Goal: Task Accomplishment & Management: Manage account settings

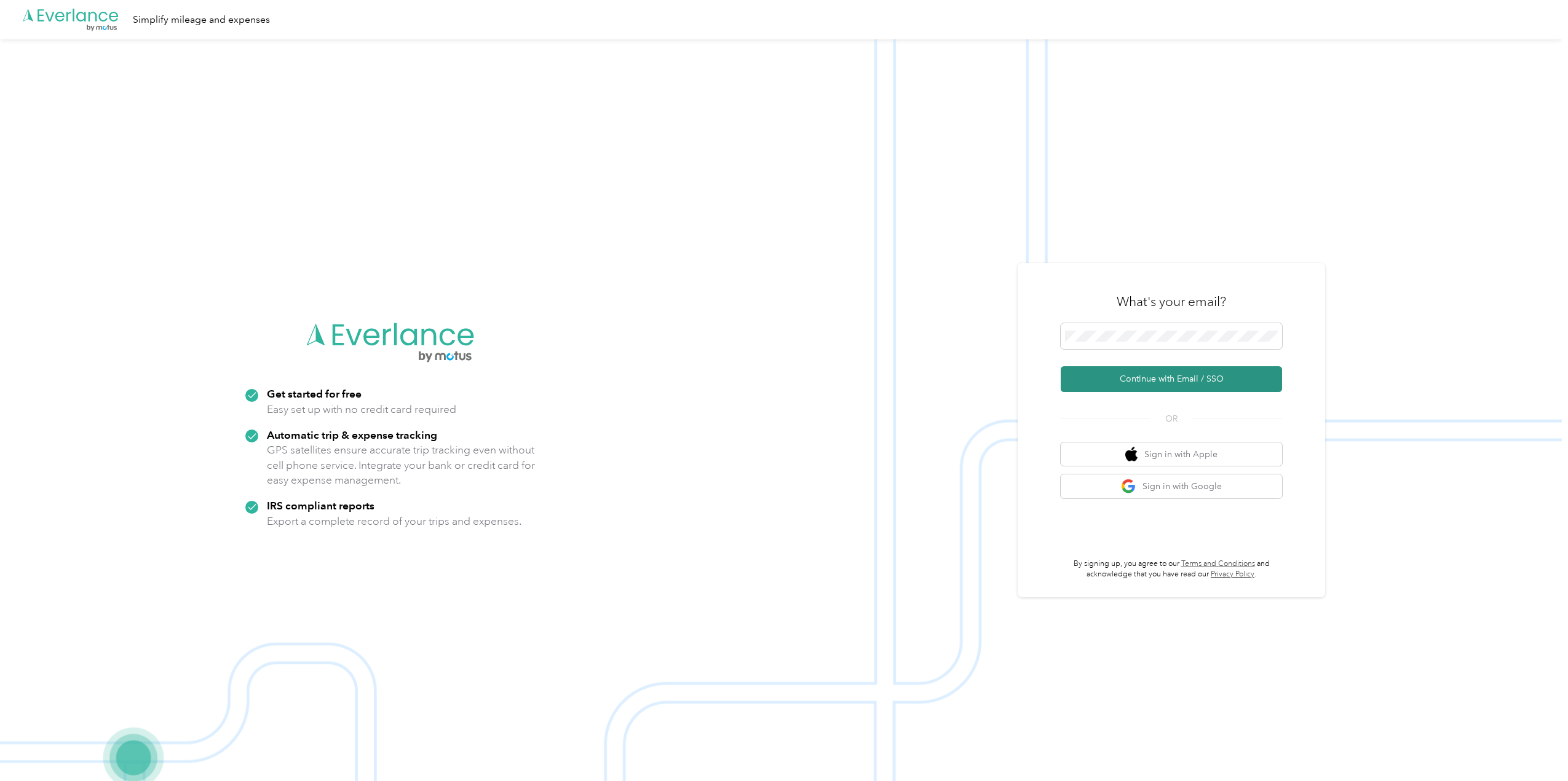
click at [1169, 374] on button "Continue with Email / SSO" at bounding box center [1171, 378] width 221 height 26
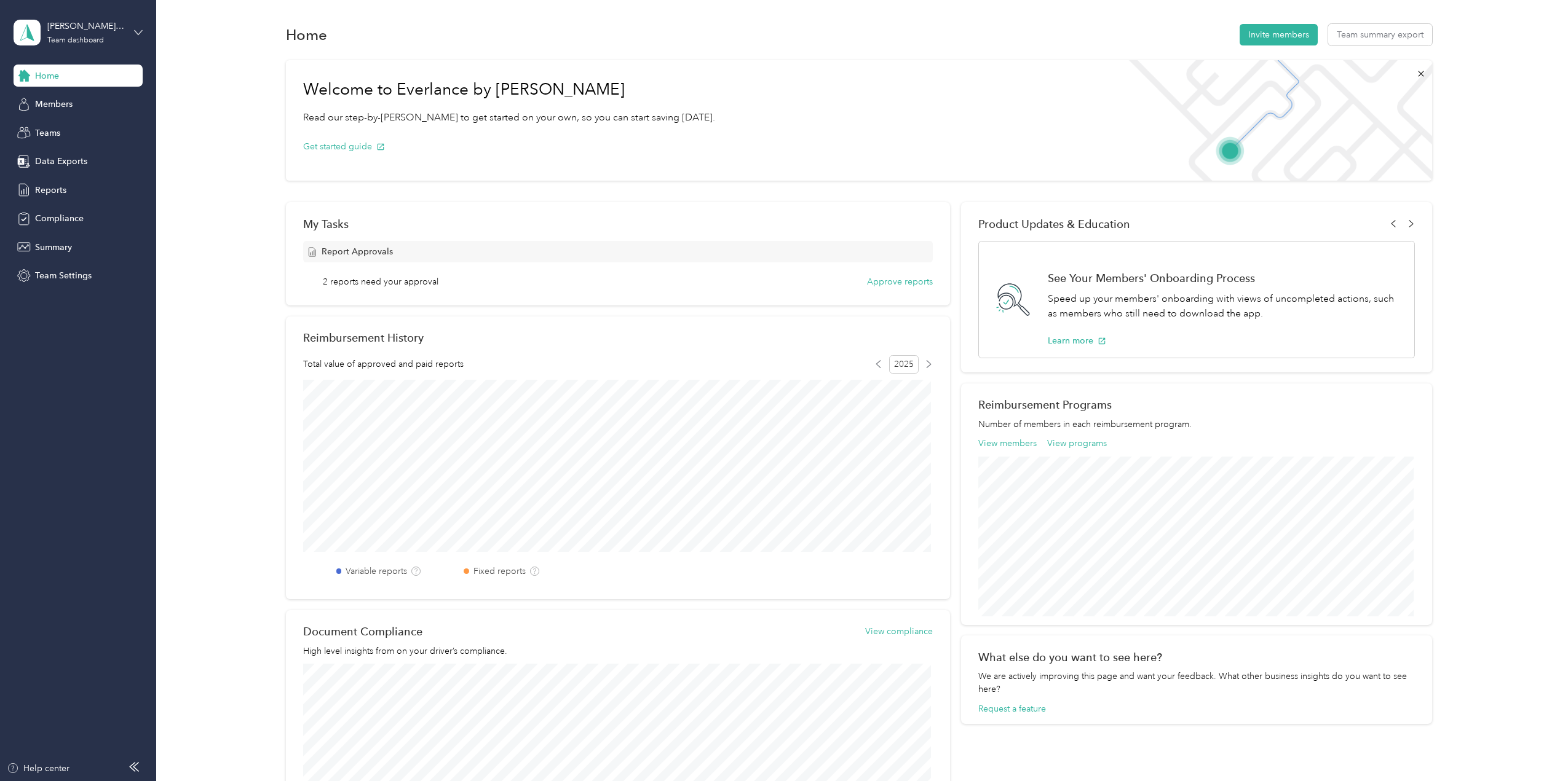
click at [137, 29] on icon at bounding box center [138, 33] width 9 height 9
click at [100, 99] on div "Team dashboard" at bounding box center [212, 101] width 381 height 21
click at [348, 284] on span "2 reports need your approval" at bounding box center [381, 282] width 115 height 13
click at [322, 250] on span "Report Approvals" at bounding box center [357, 252] width 72 height 13
click at [893, 281] on button "Approve reports" at bounding box center [900, 282] width 66 height 13
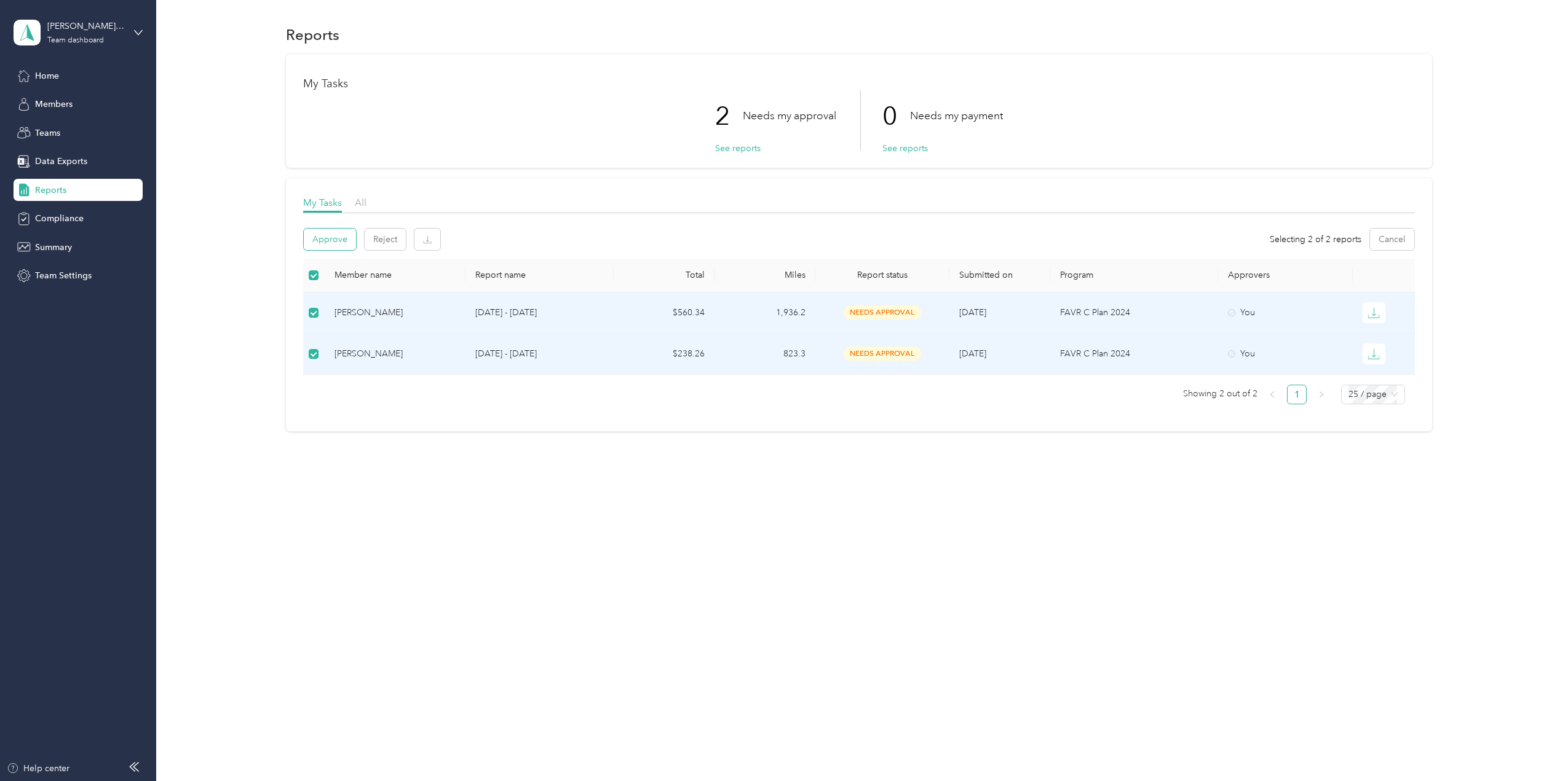
click at [334, 234] on button "Approve" at bounding box center [329, 239] width 52 height 21
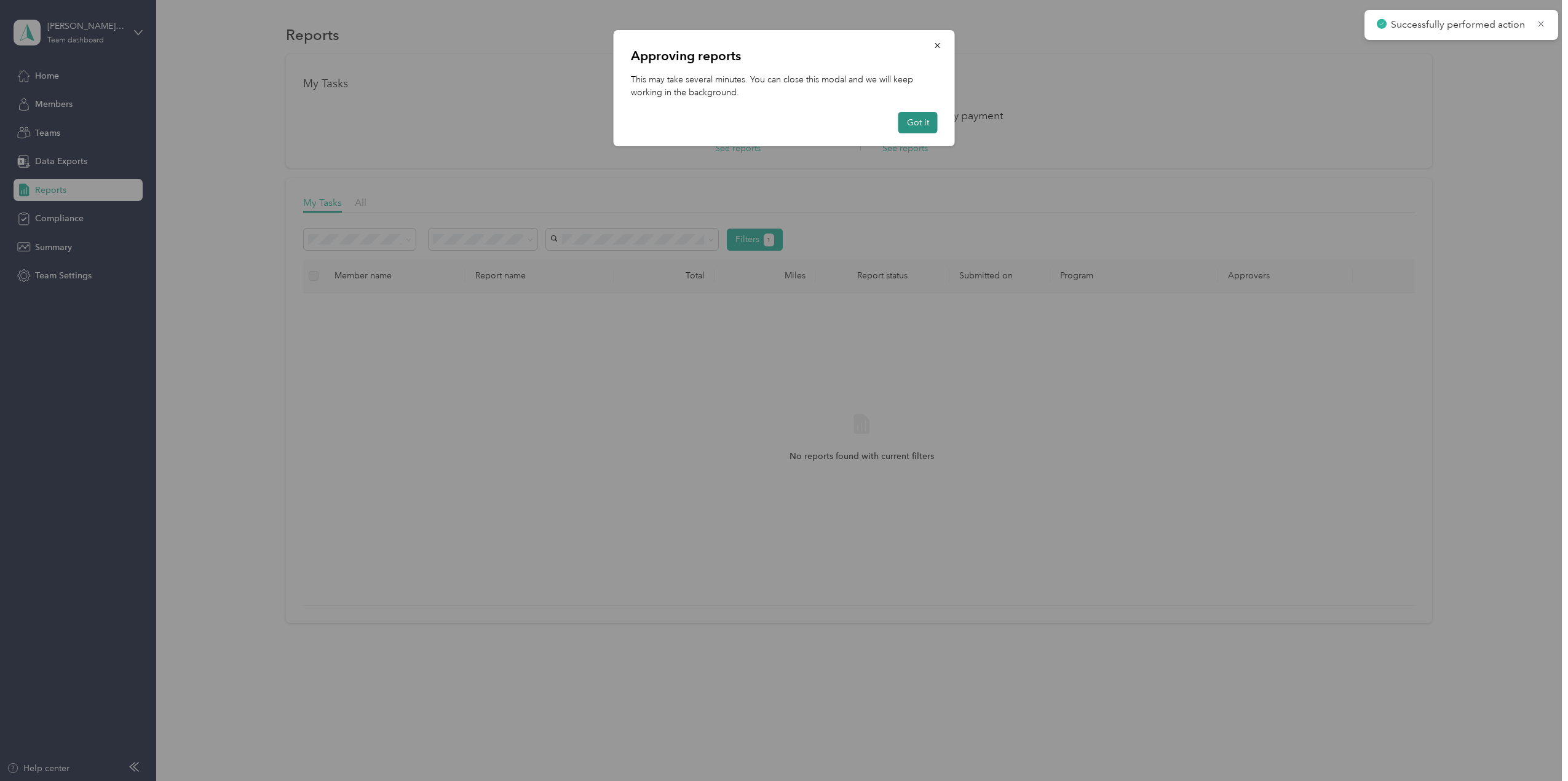
click at [915, 121] on button "Got it" at bounding box center [918, 122] width 39 height 21
